Goal: Information Seeking & Learning: Learn about a topic

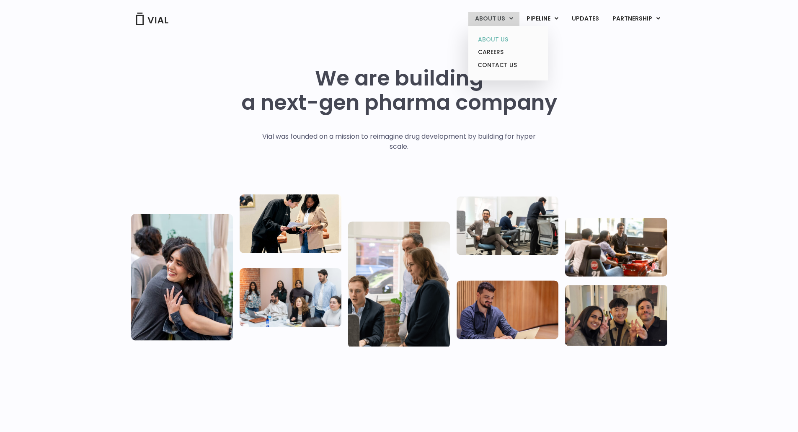
click at [489, 42] on link "ABOUT US" at bounding box center [507, 39] width 73 height 13
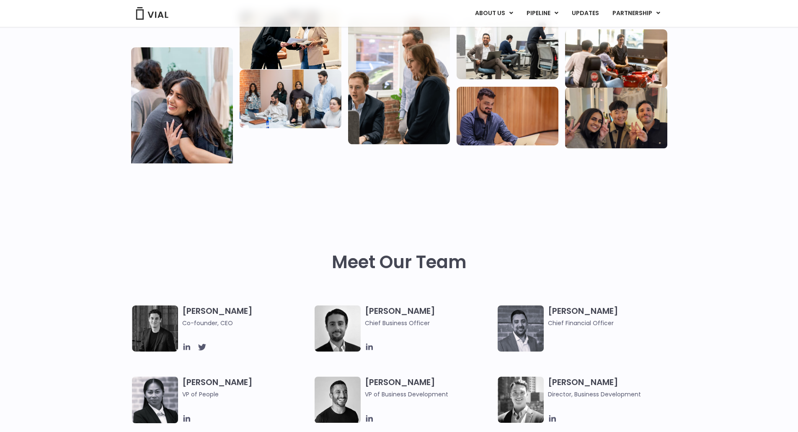
scroll to position [251, 0]
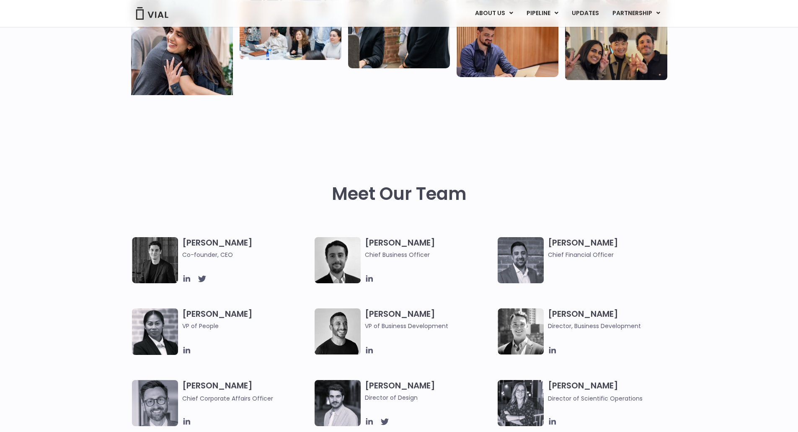
click at [525, 250] on img at bounding box center [521, 260] width 46 height 46
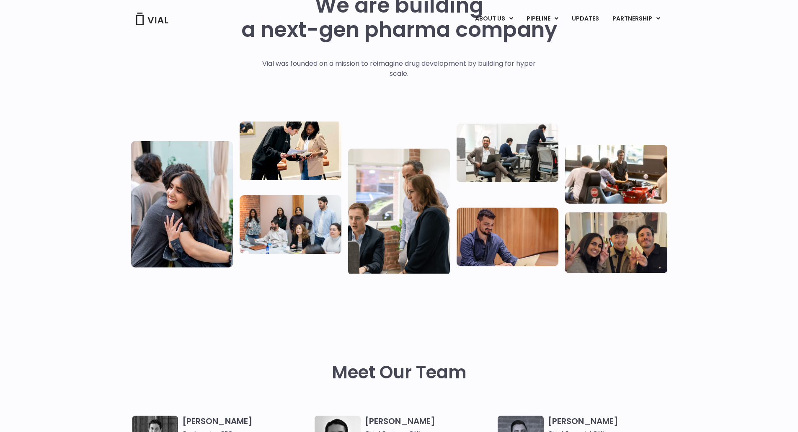
scroll to position [0, 0]
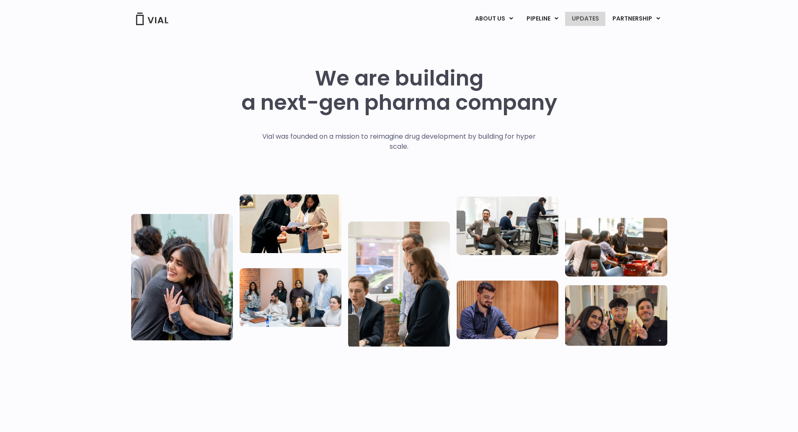
click at [584, 17] on link "UPDATES" at bounding box center [585, 19] width 40 height 14
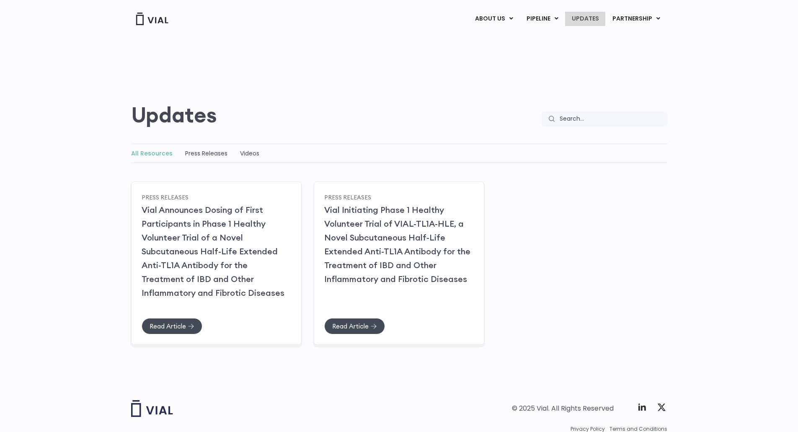
click at [587, 18] on link "UPDATES" at bounding box center [585, 19] width 40 height 14
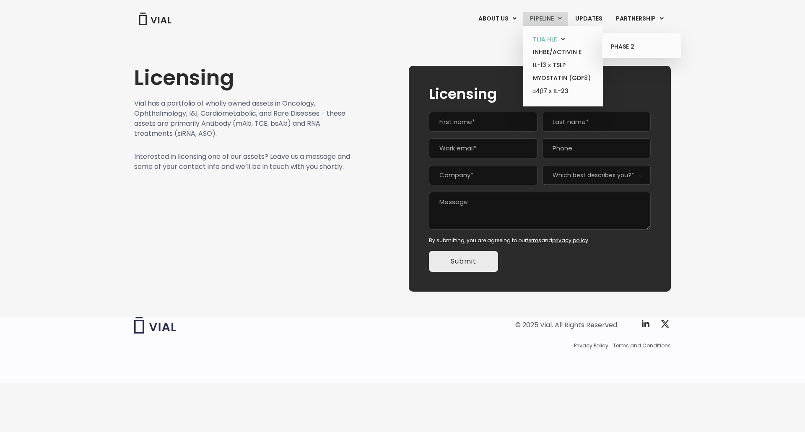
click at [544, 38] on link "TL1A HLE" at bounding box center [562, 39] width 73 height 13
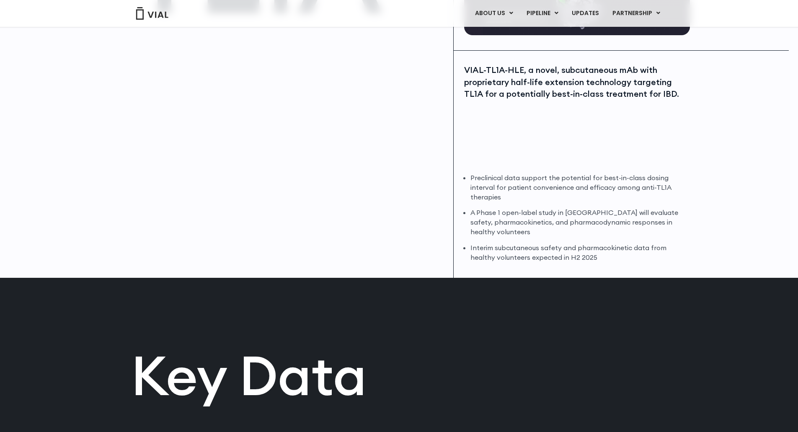
scroll to position [42, 0]
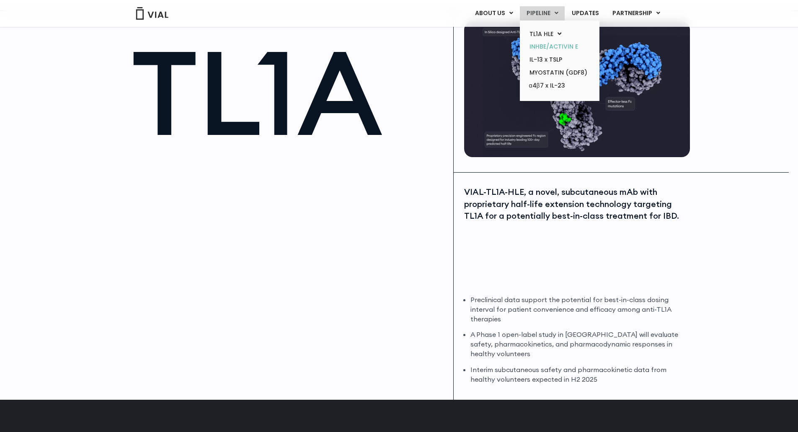
click at [541, 47] on link "INHBE/ACTIVIN E" at bounding box center [559, 46] width 73 height 13
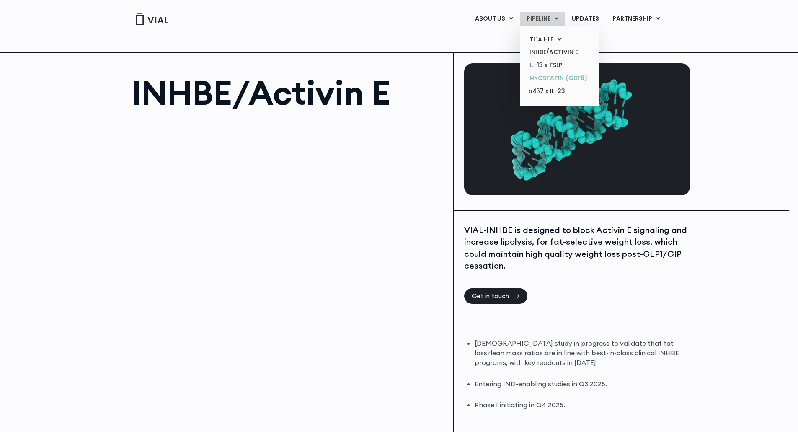
click at [542, 80] on link "MYOSTATIN (GDF8)" at bounding box center [559, 78] width 73 height 13
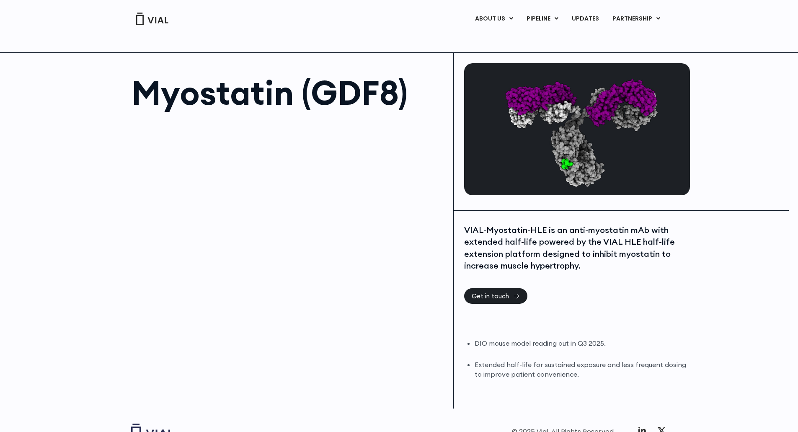
click at [491, 36] on link "ABOUT US" at bounding box center [507, 39] width 73 height 13
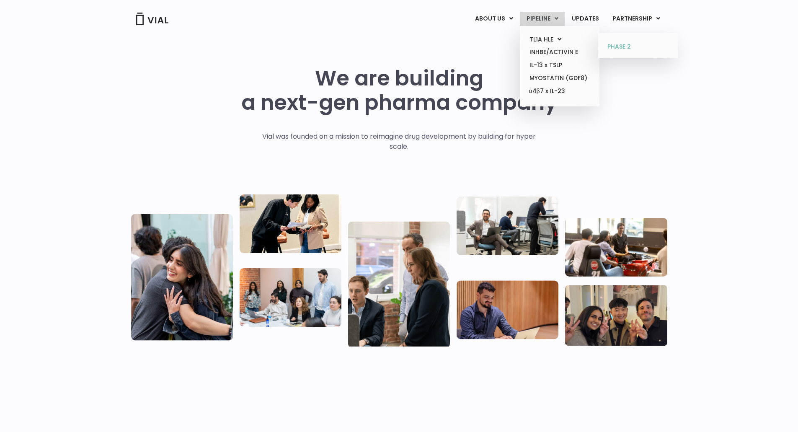
click at [621, 45] on link "PHASE 2" at bounding box center [637, 46] width 73 height 13
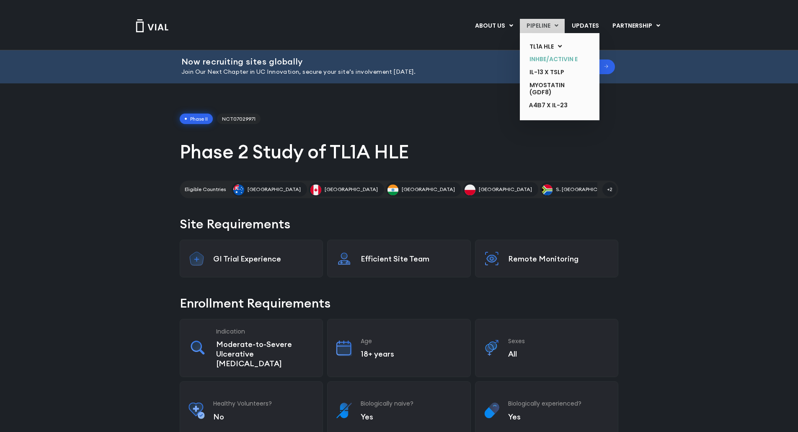
click at [538, 57] on link "INHBE/ACTIVIN E" at bounding box center [553, 59] width 61 height 13
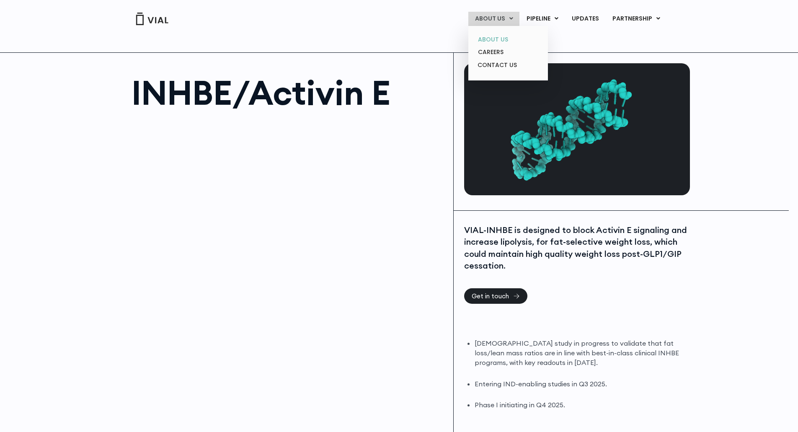
click at [491, 37] on link "ABOUT US" at bounding box center [507, 39] width 73 height 13
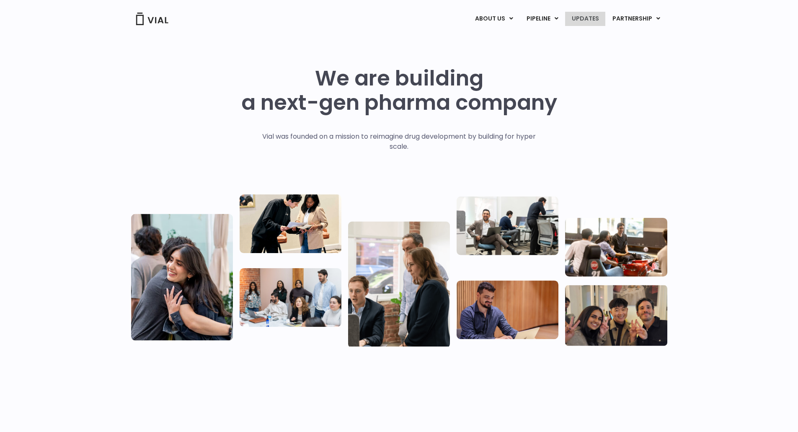
click at [587, 18] on link "UPDATES" at bounding box center [585, 19] width 40 height 14
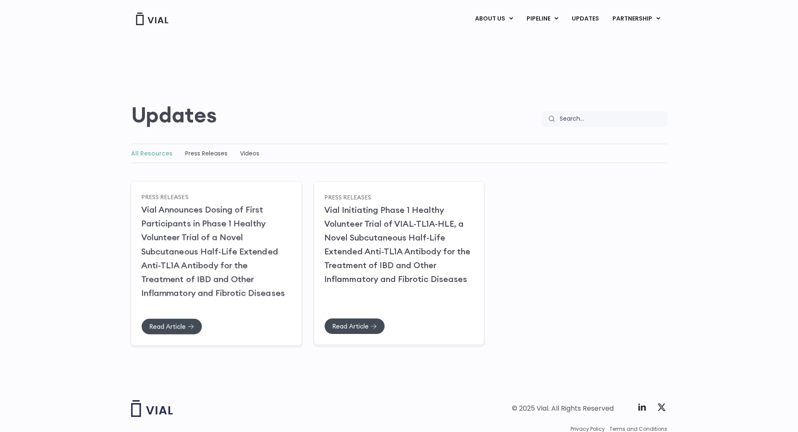
scroll to position [34, 0]
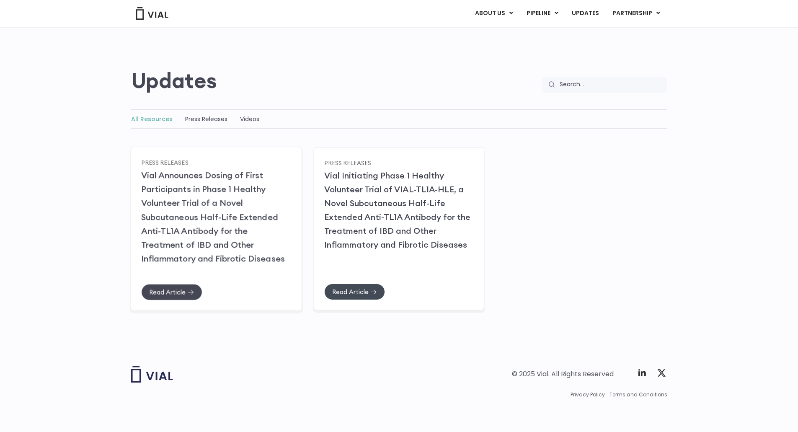
click at [172, 290] on span "Read Article" at bounding box center [167, 292] width 36 height 6
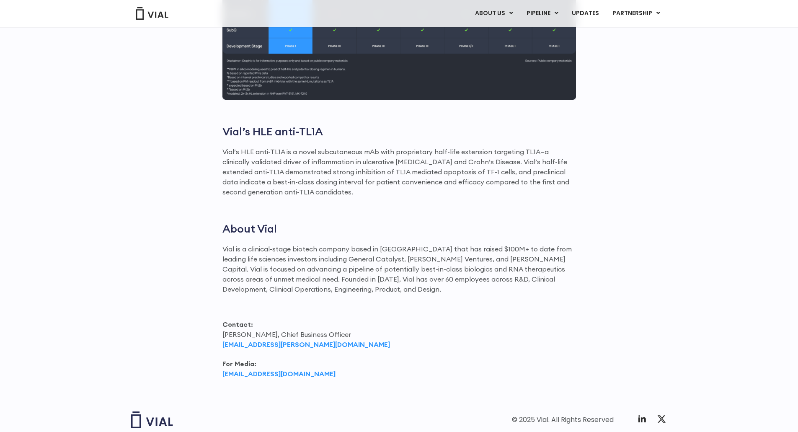
scroll to position [978, 0]
